Goal: Find specific page/section: Find specific page/section

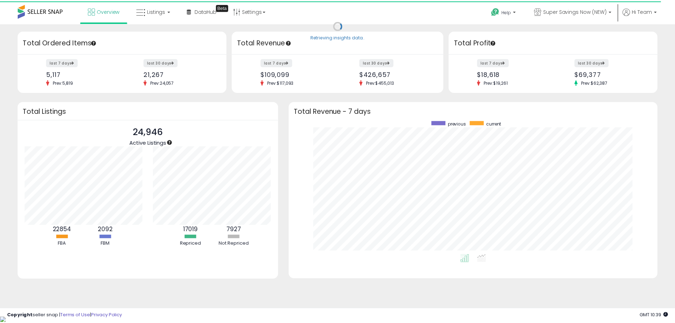
scroll to position [354434, 354214]
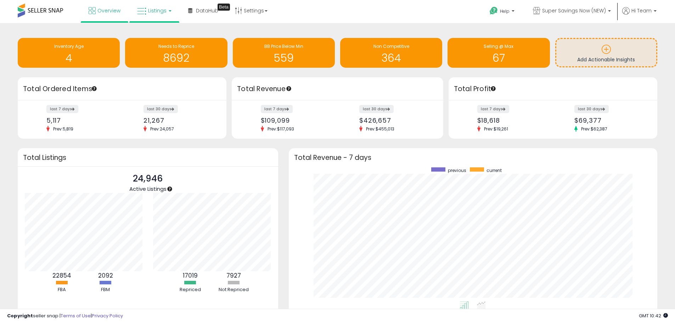
click at [167, 17] on link "Listings" at bounding box center [154, 10] width 45 height 21
click at [163, 30] on link at bounding box center [159, 36] width 49 height 14
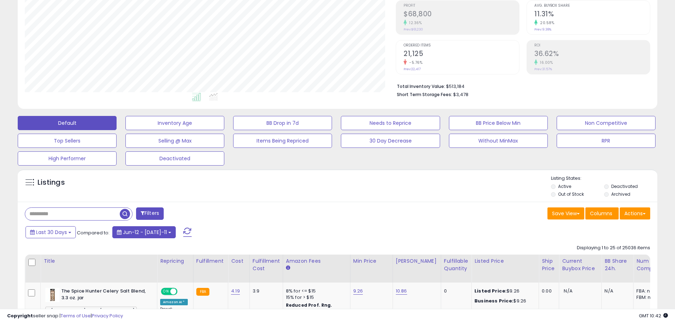
scroll to position [142, 0]
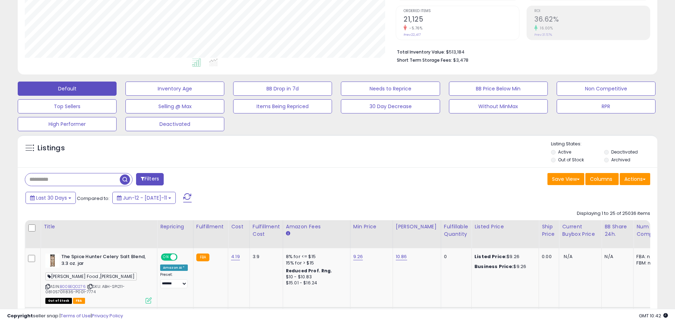
click at [87, 175] on input "text" at bounding box center [72, 179] width 95 height 12
paste input "**********"
type input "**********"
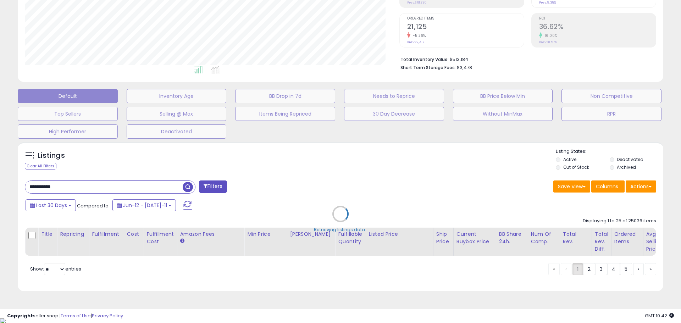
scroll to position [145, 374]
click at [629, 165] on div "Retrieving listings data.." at bounding box center [340, 219] width 656 height 161
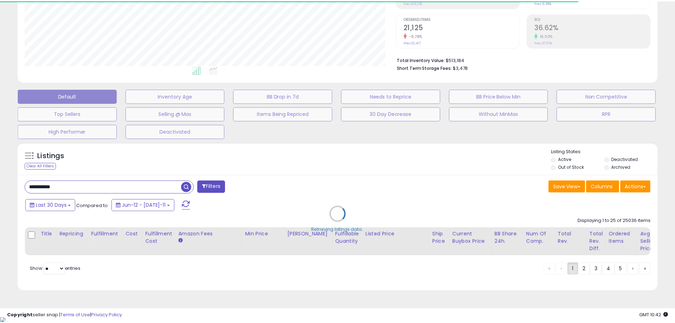
scroll to position [354423, 354197]
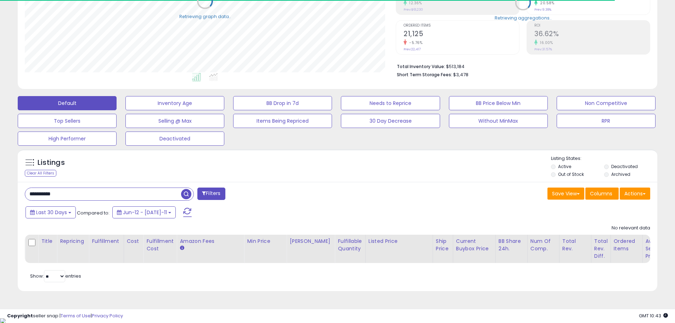
click at [610, 174] on li "Archived" at bounding box center [631, 175] width 52 height 8
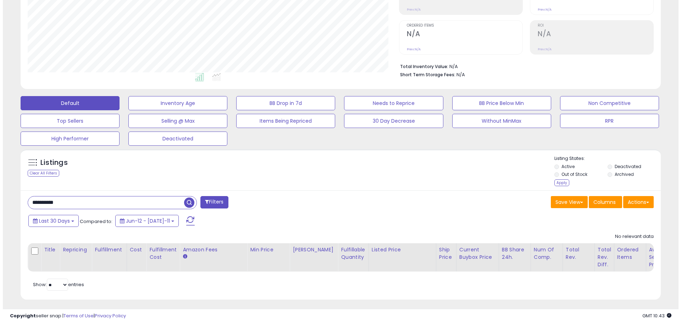
scroll to position [145, 371]
click at [564, 186] on div "Apply" at bounding box center [558, 182] width 15 height 7
